Goal: Manage account settings

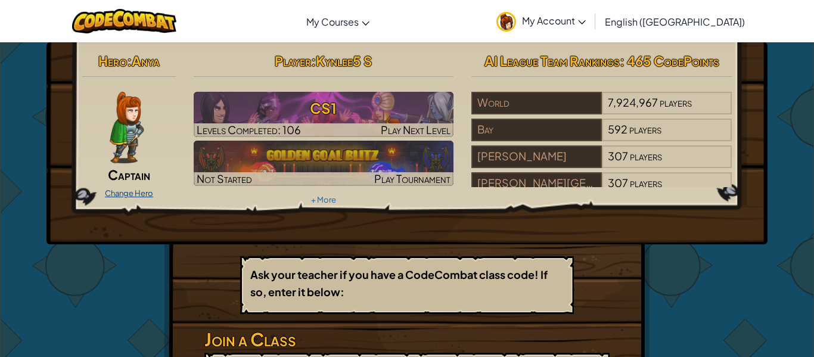
click at [133, 188] on link "Change Hero" at bounding box center [129, 193] width 48 height 10
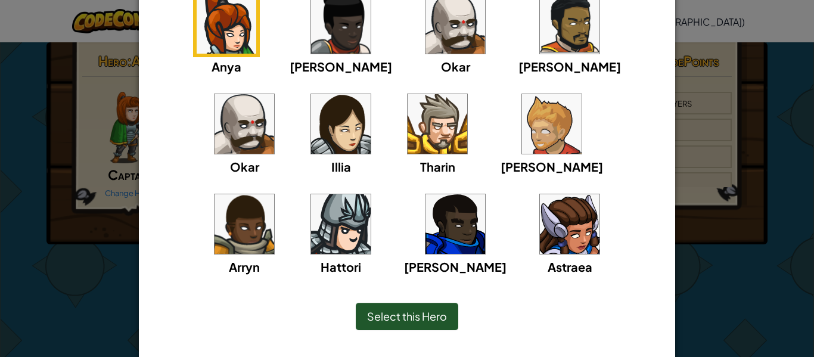
scroll to position [131, 0]
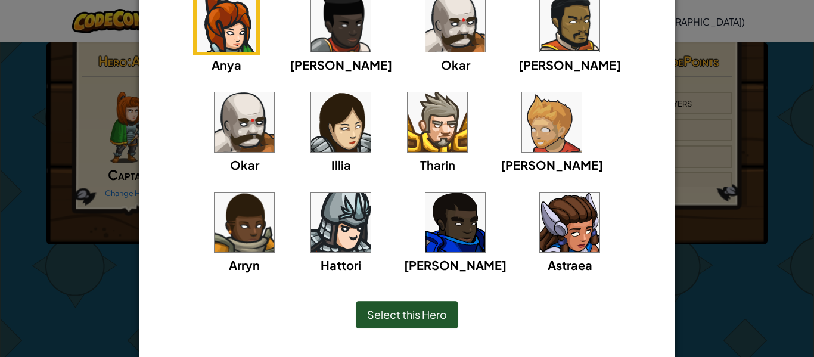
click at [311, 125] on img at bounding box center [341, 122] width 60 height 60
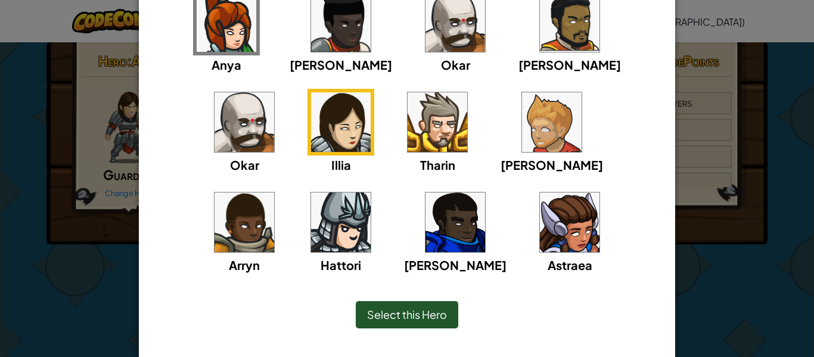
click at [408, 145] on img at bounding box center [438, 122] width 60 height 60
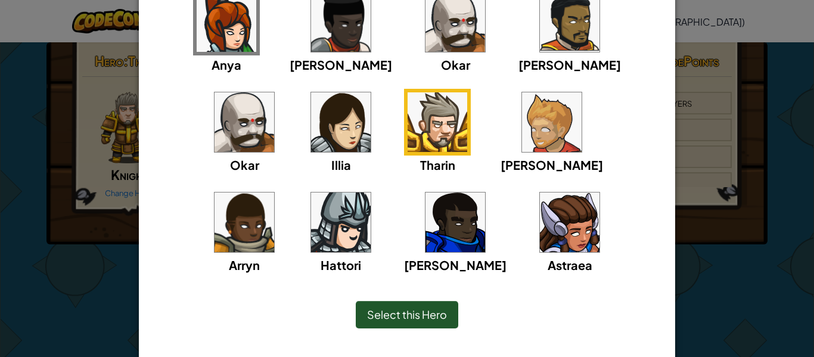
click at [212, 33] on img at bounding box center [227, 22] width 60 height 60
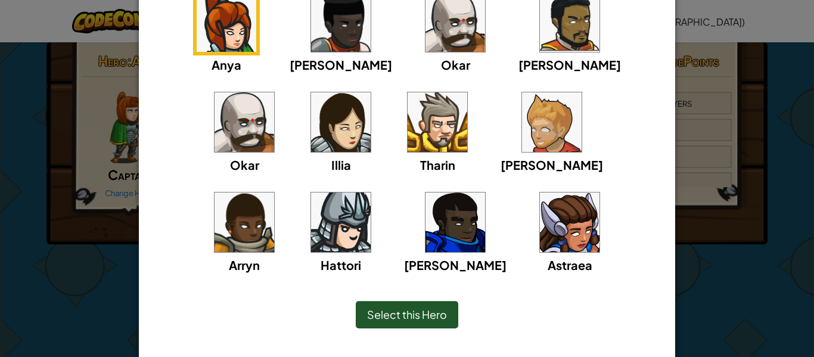
click at [428, 327] on div "Select this Hero" at bounding box center [407, 314] width 102 height 27
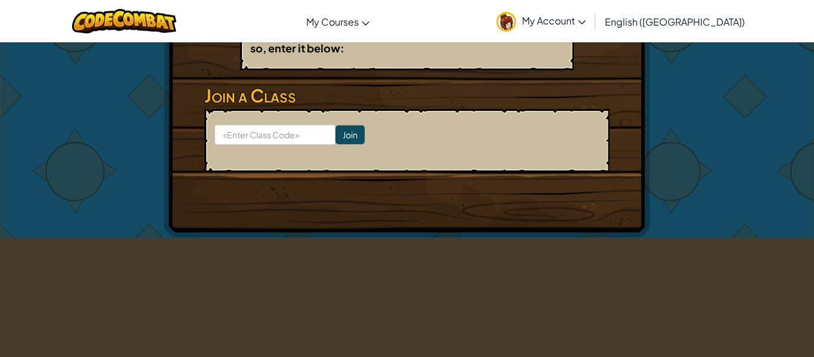
scroll to position [0, 0]
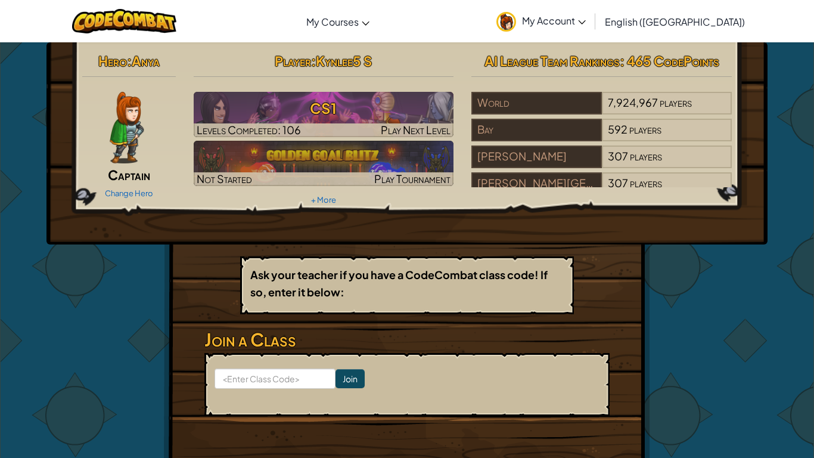
click at [586, 21] on span "My Account" at bounding box center [554, 20] width 64 height 13
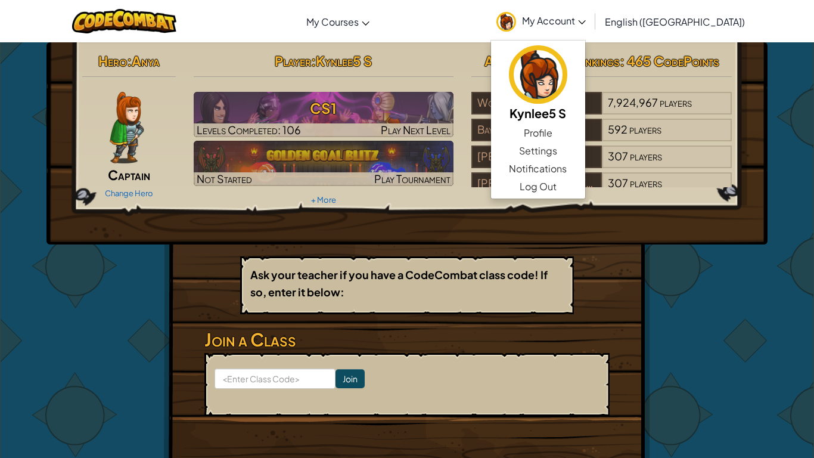
click at [586, 21] on span "My Account" at bounding box center [554, 20] width 64 height 13
